Goal: Learn about a topic

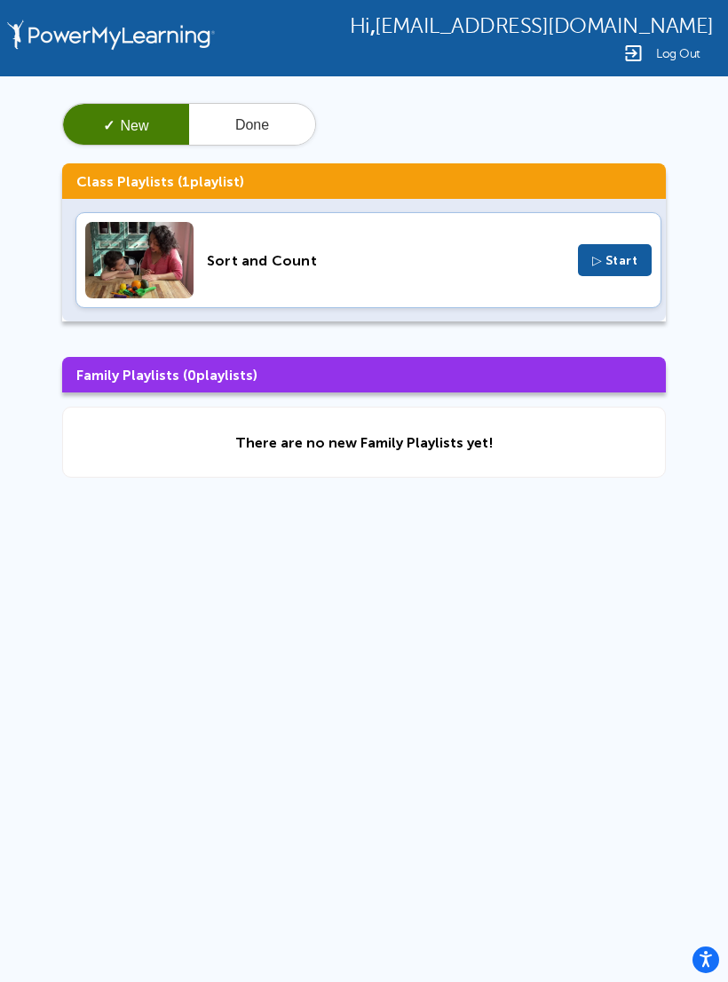
click at [628, 258] on span "▷ Start" at bounding box center [615, 260] width 46 height 15
click at [193, 20] on img at bounding box center [112, 38] width 218 height 76
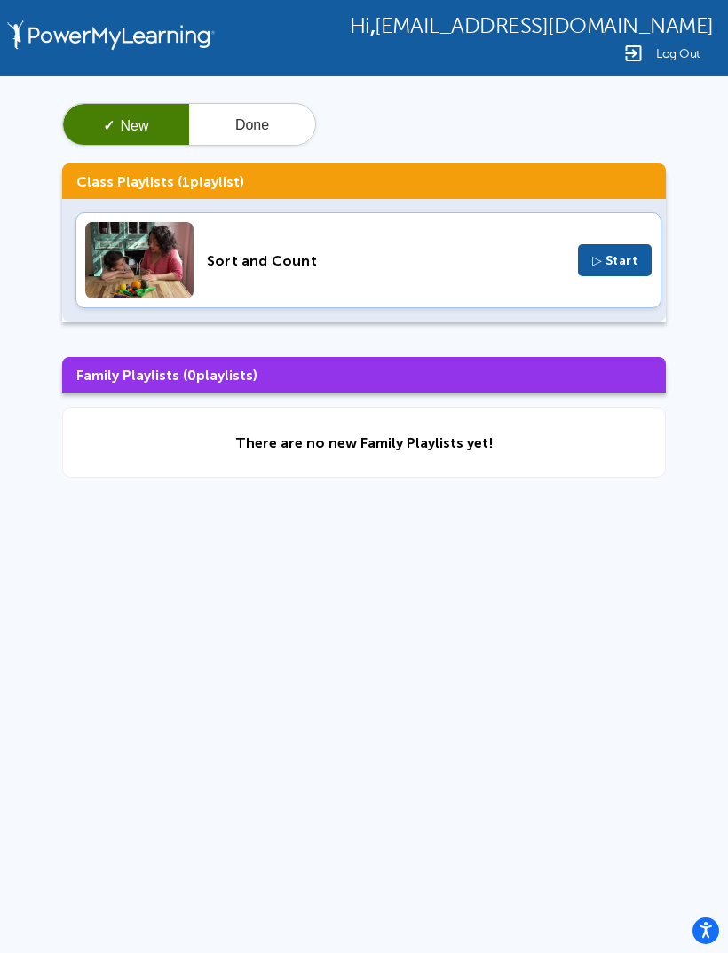
click at [305, 269] on div "Sort and Count" at bounding box center [386, 260] width 358 height 17
click at [247, 120] on button "Done" at bounding box center [252, 125] width 126 height 43
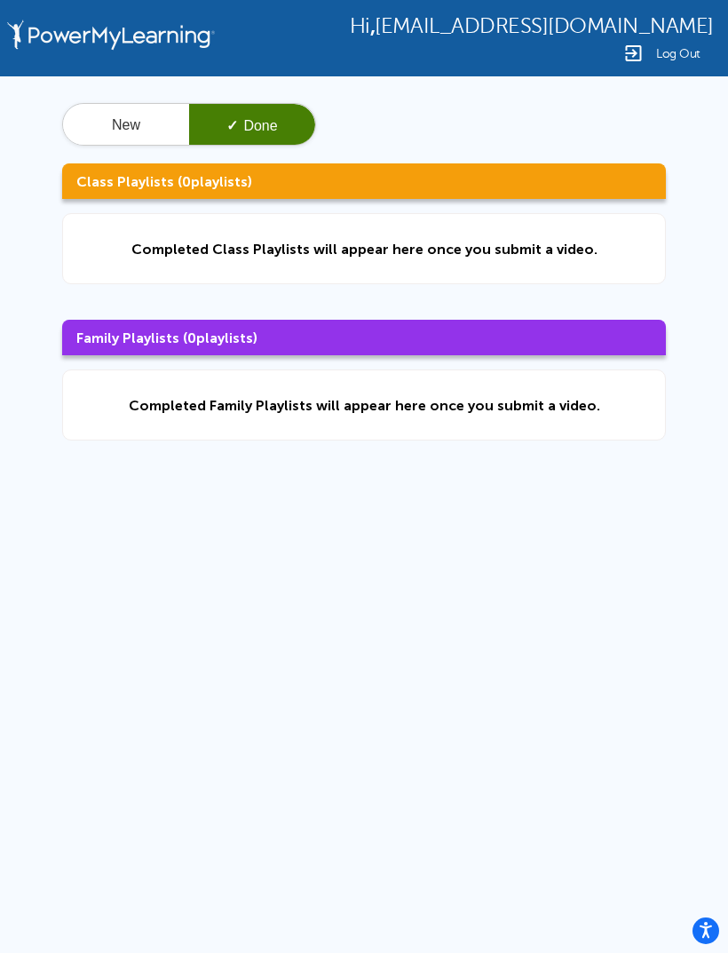
click at [131, 119] on button "New" at bounding box center [126, 125] width 126 height 43
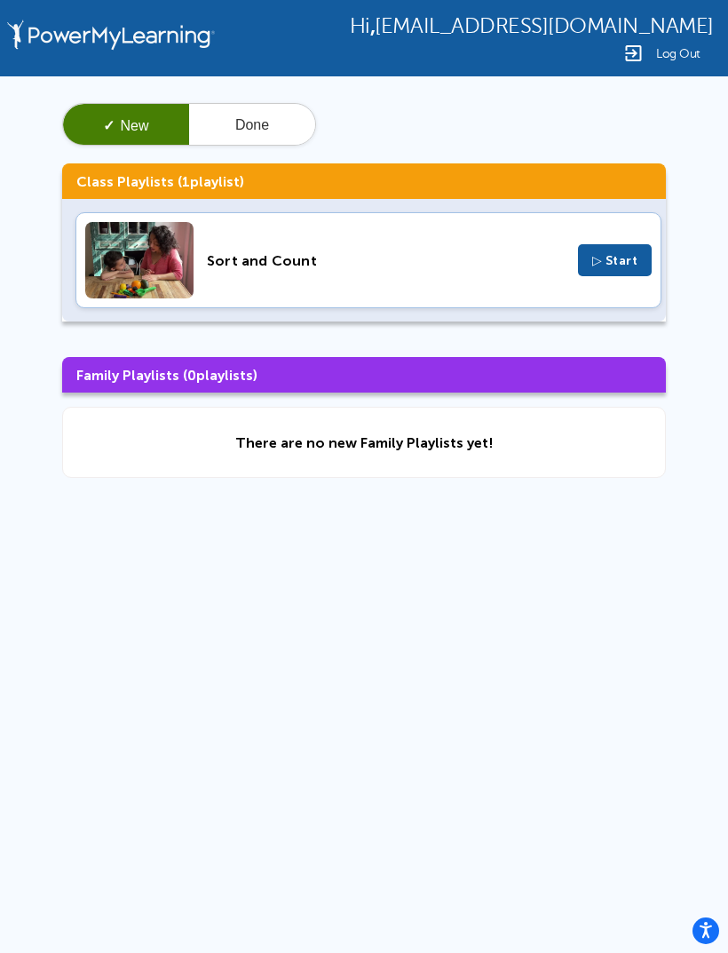
click at [622, 272] on button "▷ Start" at bounding box center [615, 260] width 75 height 32
click at [127, 48] on img at bounding box center [112, 38] width 218 height 76
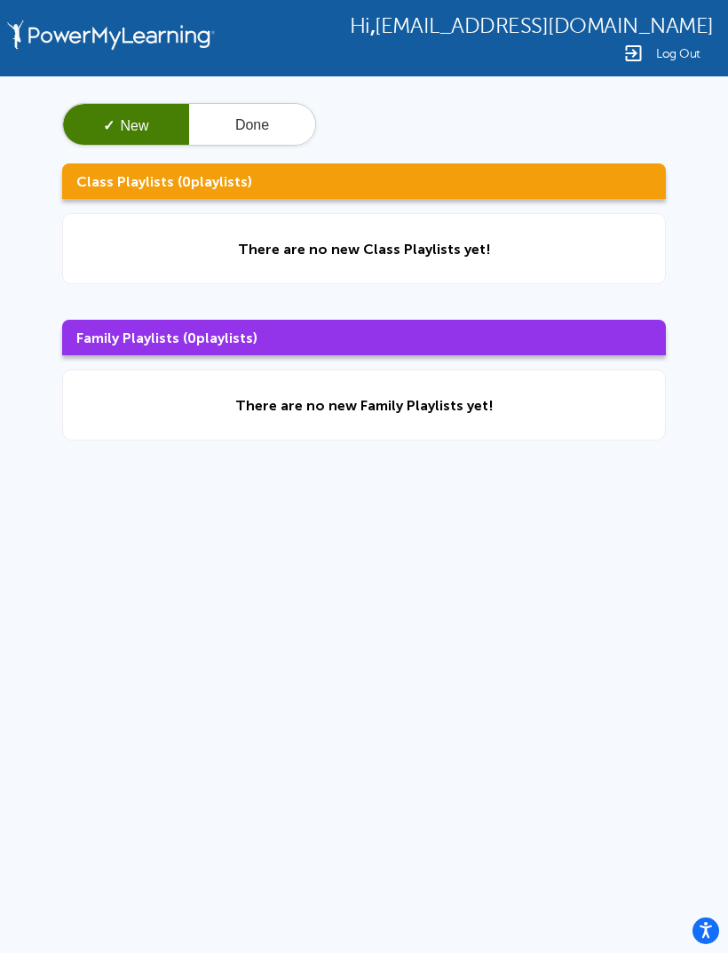
click at [263, 144] on button "Done" at bounding box center [252, 125] width 126 height 43
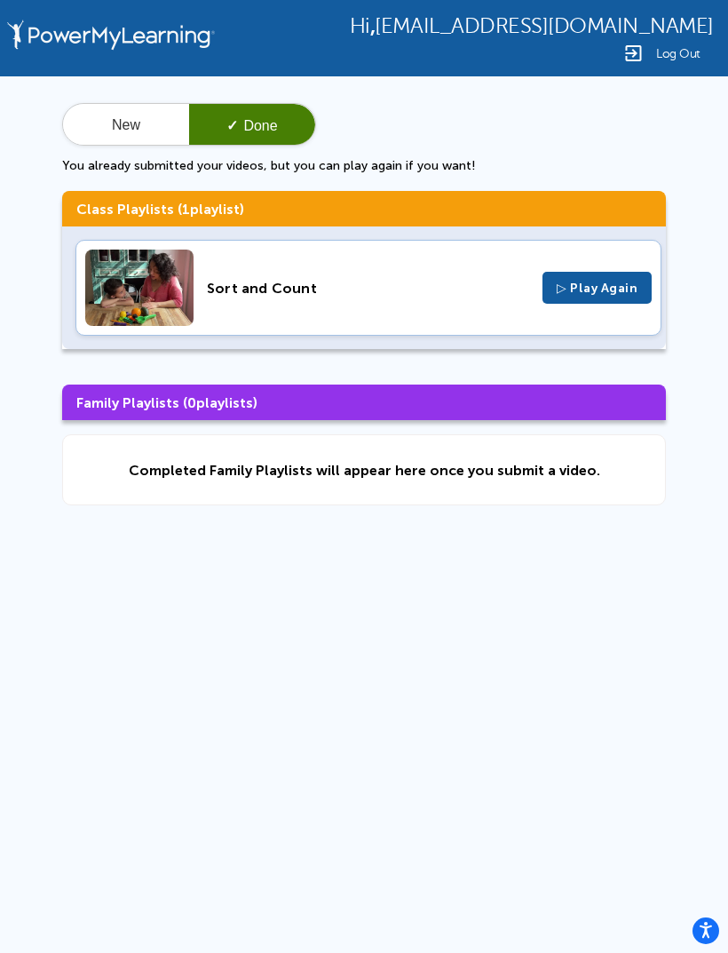
click at [147, 41] on img at bounding box center [112, 38] width 218 height 76
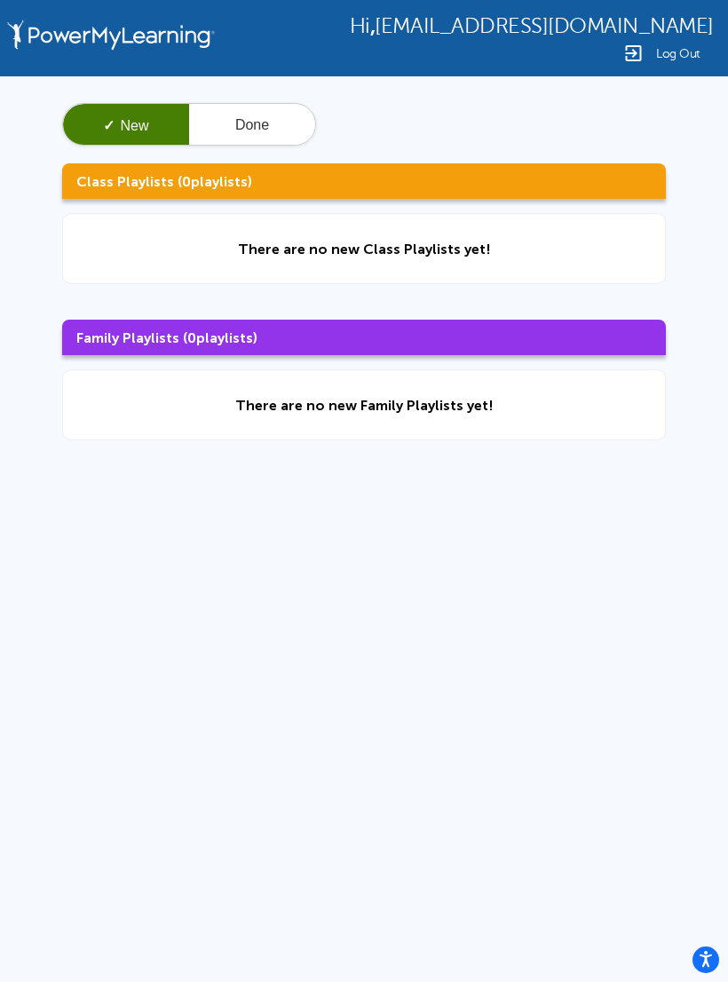
click at [701, 459] on div "✓ New Done Class Playlists ( 0 playlists) There are no new Class Playlists yet!…" at bounding box center [364, 271] width 728 height 391
